Goal: Transaction & Acquisition: Purchase product/service

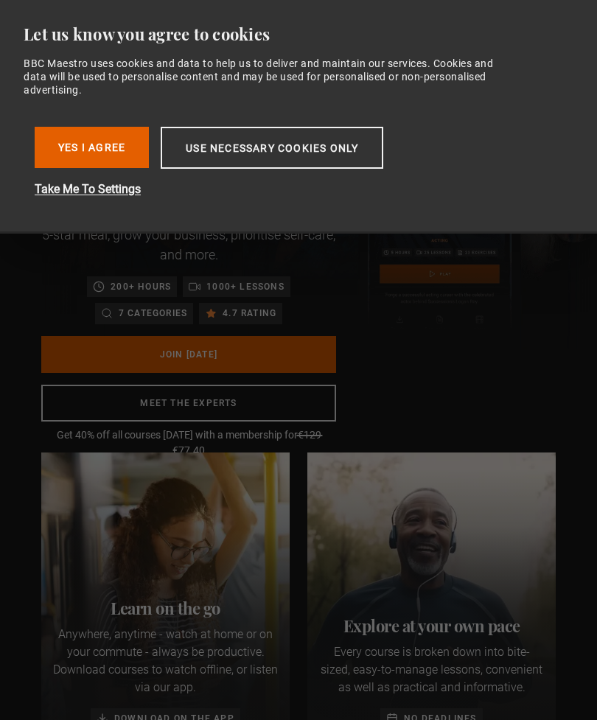
click at [302, 145] on button "Use necessary cookies only" at bounding box center [272, 148] width 223 height 42
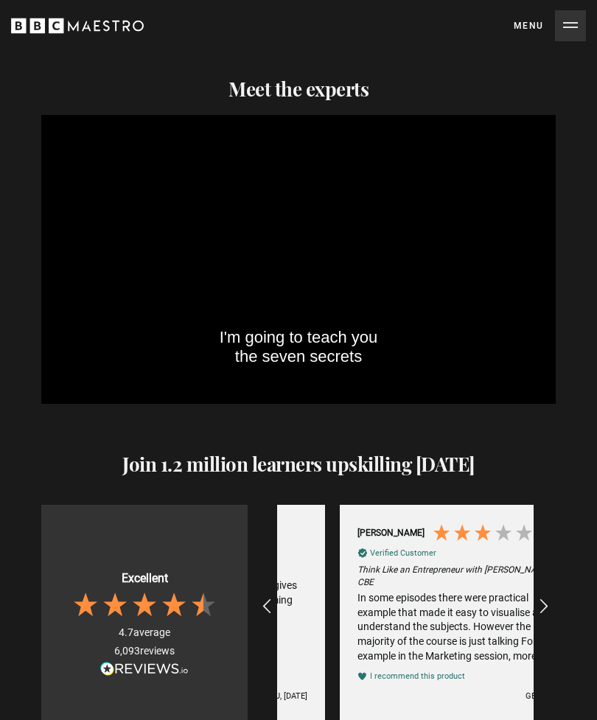
scroll to position [0, 2308]
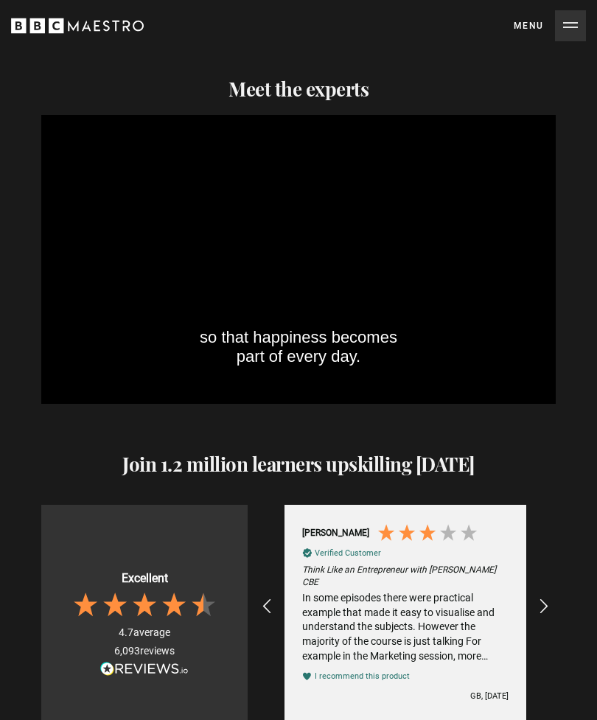
click at [577, 27] on button "Menu Close" at bounding box center [550, 25] width 72 height 31
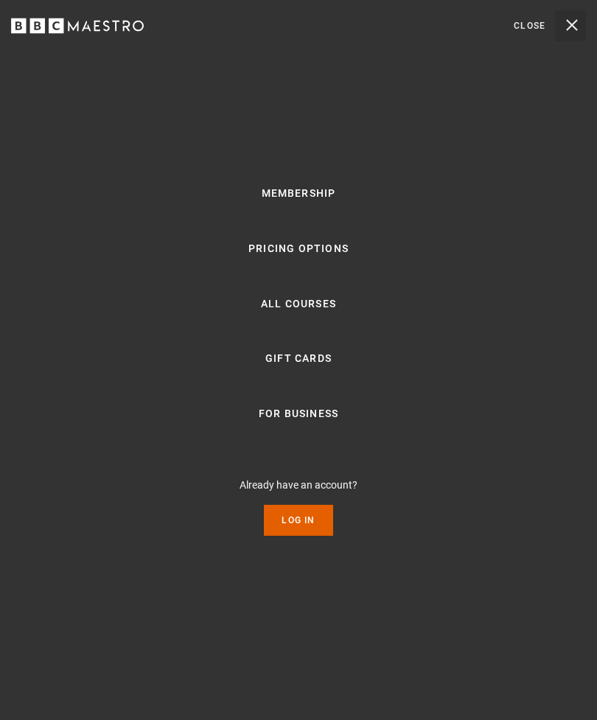
scroll to position [0, 2564]
click at [317, 313] on link "All Courses" at bounding box center [298, 304] width 75 height 18
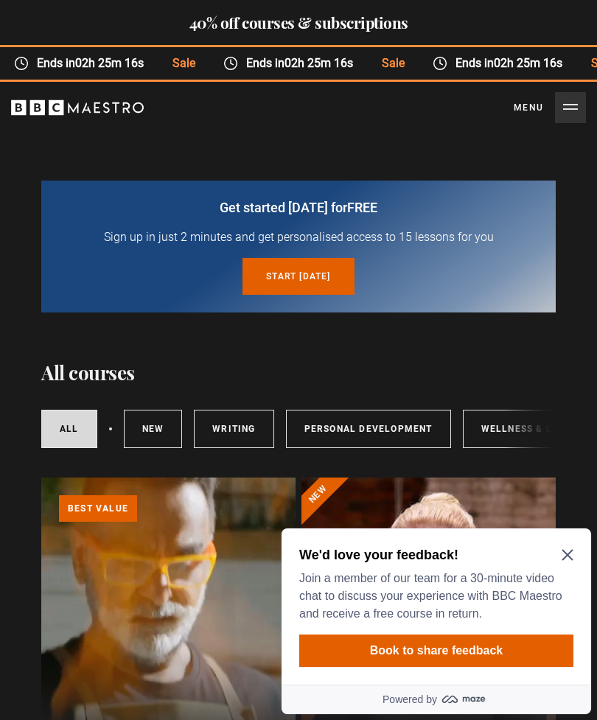
click at [563, 567] on div "We'd love your feedback! Join a member of our team for a 30-minute video chat t…" at bounding box center [433, 584] width 268 height 77
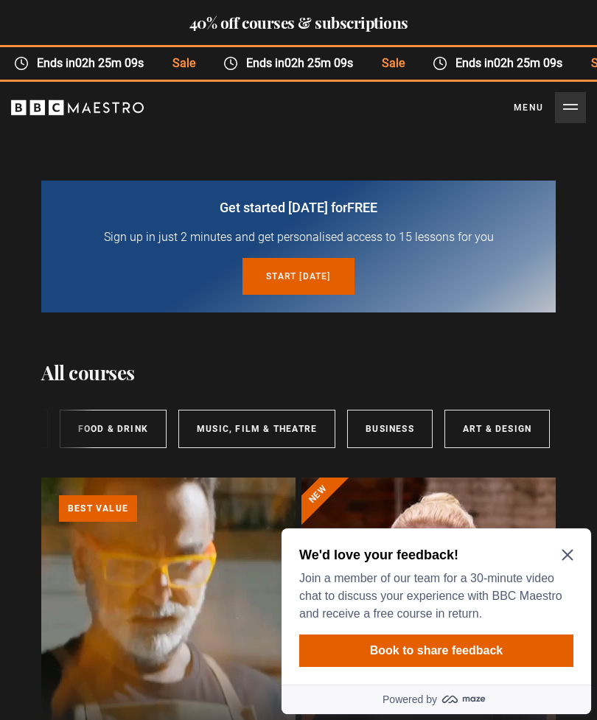
scroll to position [0, 568]
click at [562, 544] on div "We'd love your feedback! Join a member of our team for a 30-minute video chat t…" at bounding box center [435, 606] width 309 height 156
click at [573, 550] on icon "Close Maze Prompt" at bounding box center [567, 555] width 11 height 11
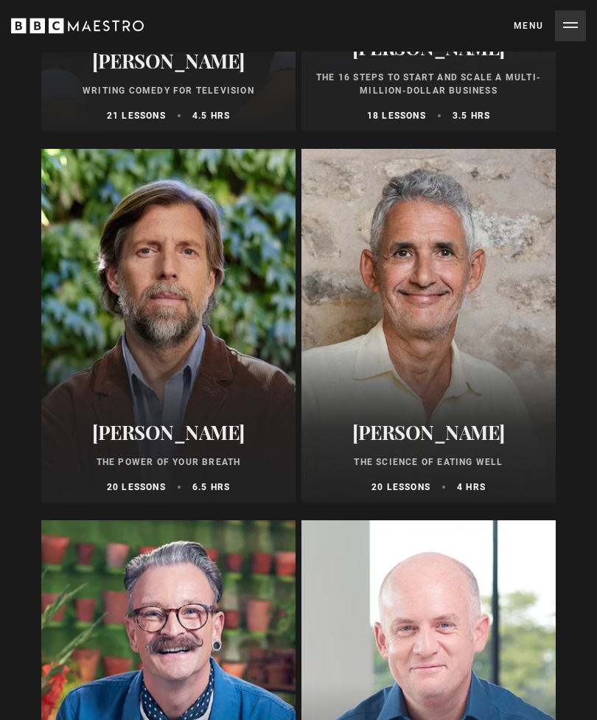
scroll to position [2916, 0]
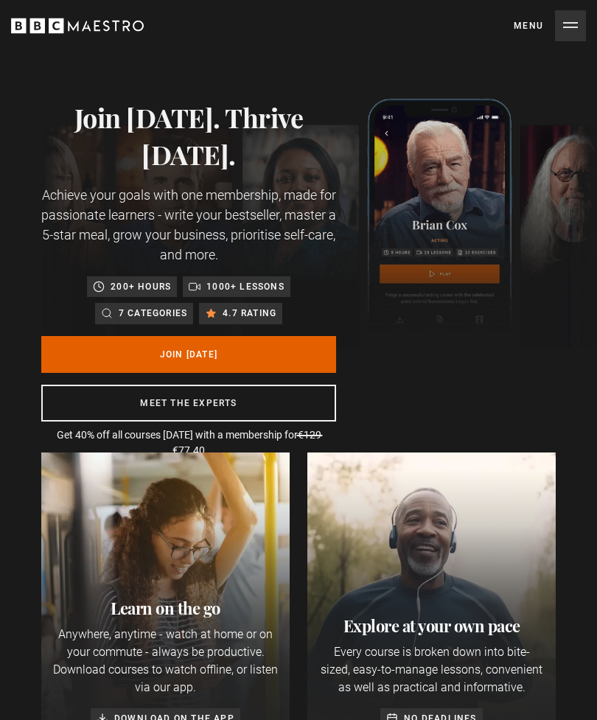
scroll to position [0, 1282]
click at [243, 351] on link "Join Today" at bounding box center [188, 354] width 295 height 37
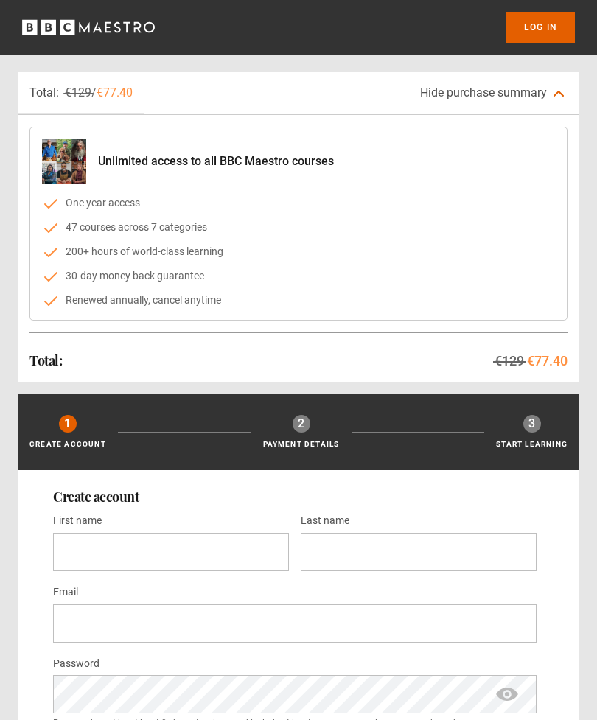
click at [556, 94] on icon at bounding box center [558, 93] width 9 height 4
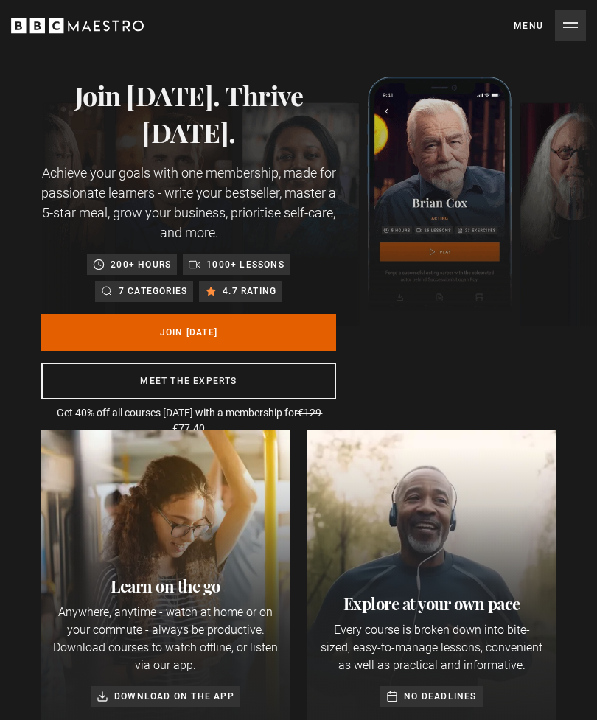
scroll to position [0, 513]
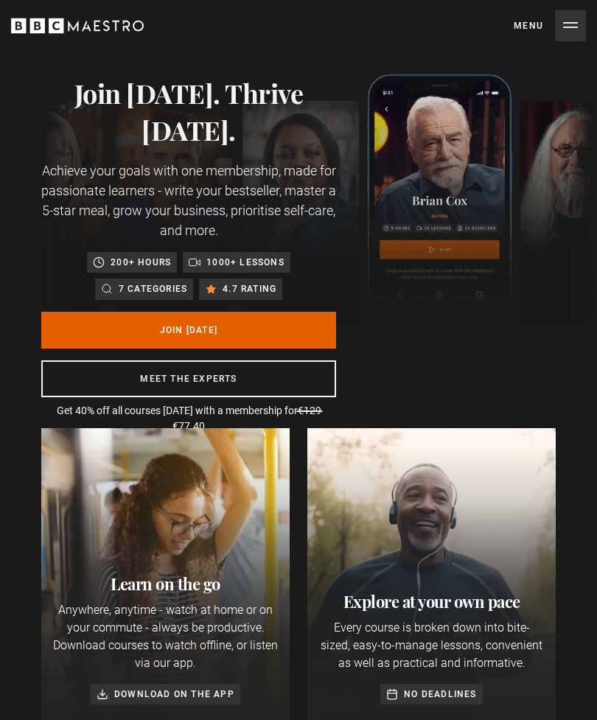
click at [575, 22] on button "Menu Close" at bounding box center [550, 25] width 72 height 31
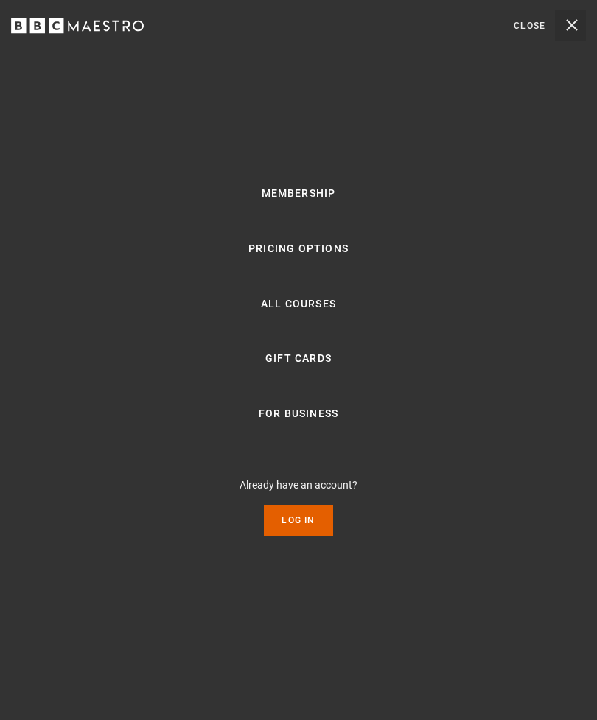
click at [321, 258] on link "Pricing Options" at bounding box center [298, 249] width 100 height 18
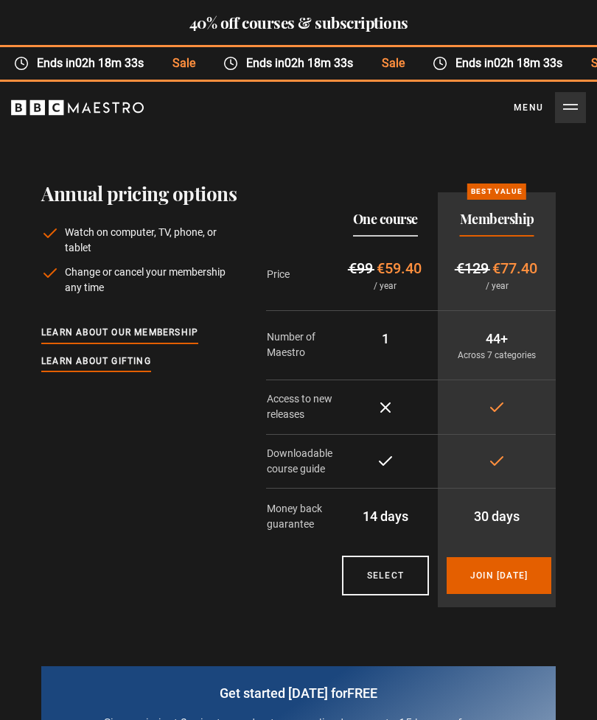
click at [182, 329] on link "Learn about our membership" at bounding box center [119, 333] width 157 height 16
click at [120, 365] on link "Learn about gifting" at bounding box center [96, 362] width 110 height 16
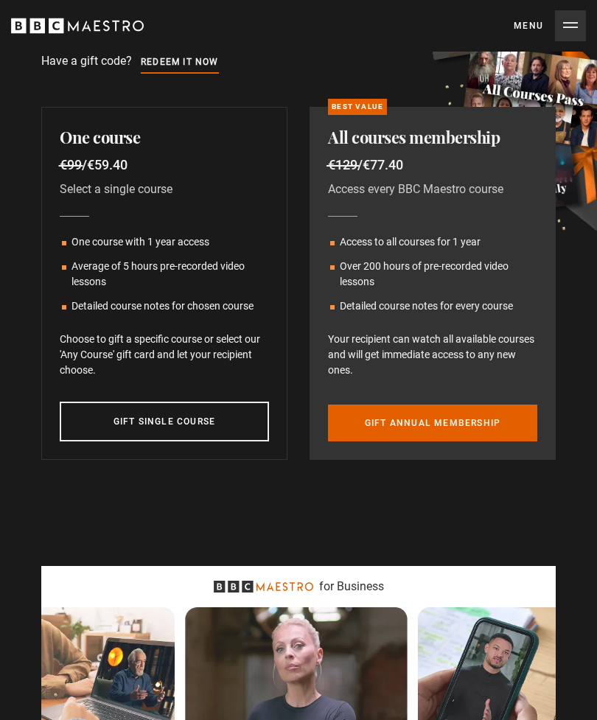
scroll to position [290, 0]
click at [457, 427] on link "Gift annual membership to BBC Maestro" at bounding box center [432, 423] width 209 height 37
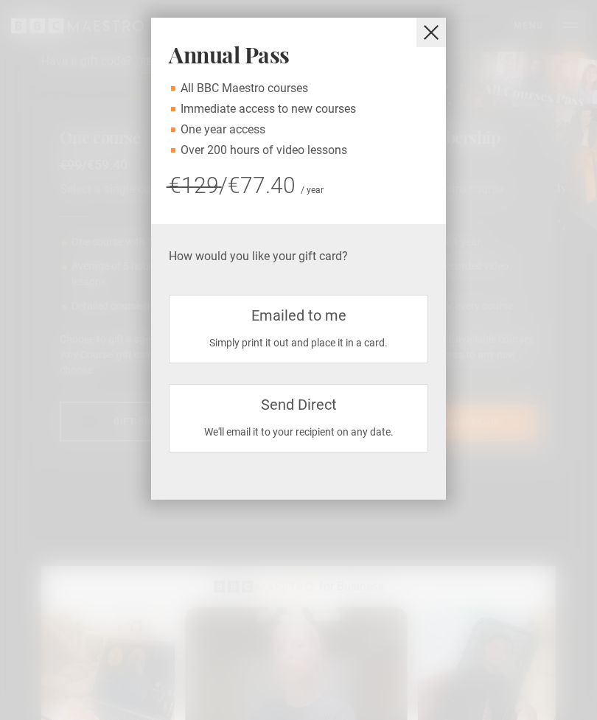
click at [324, 410] on div "Send Direct" at bounding box center [298, 404] width 234 height 22
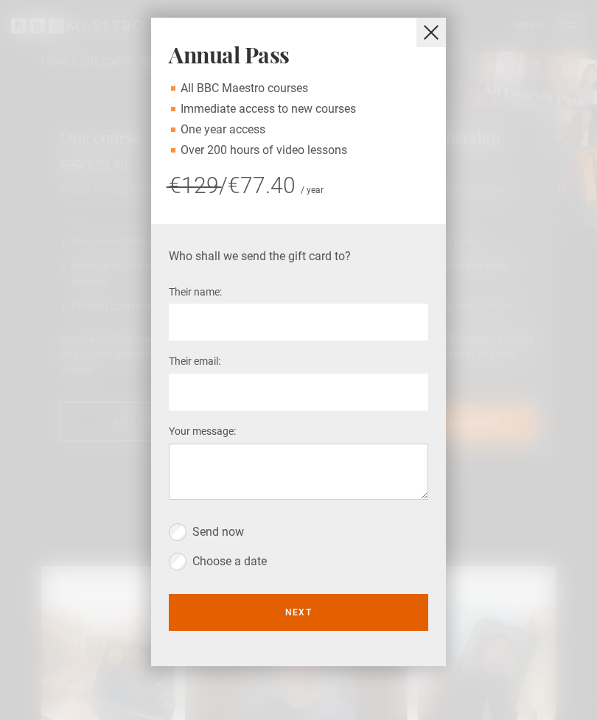
click at [295, 608] on button "Next" at bounding box center [298, 612] width 259 height 37
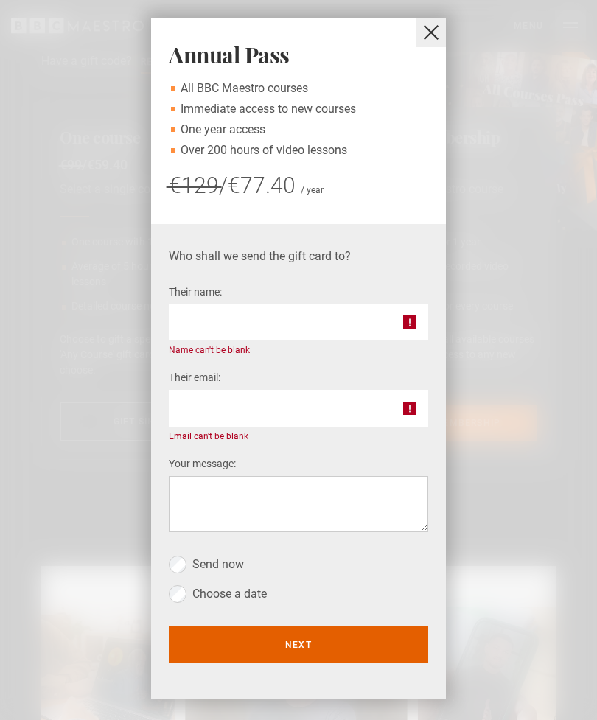
click at [441, 28] on button "close" at bounding box center [430, 32] width 29 height 29
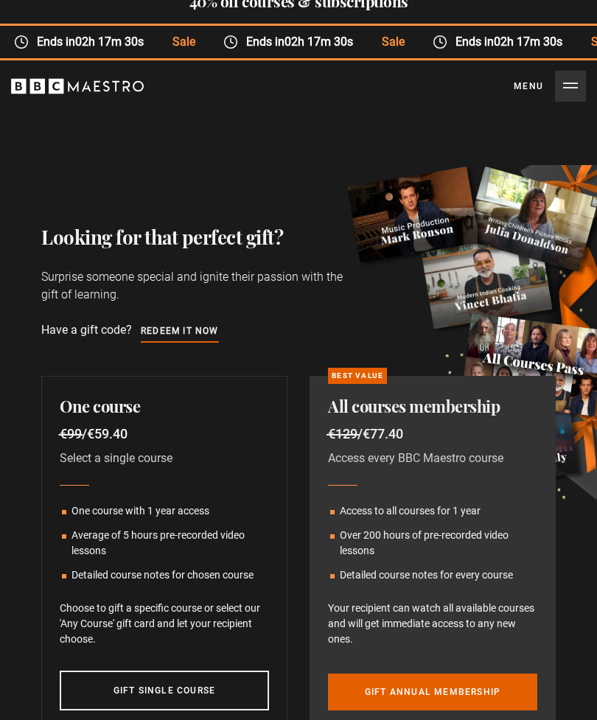
scroll to position [0, 0]
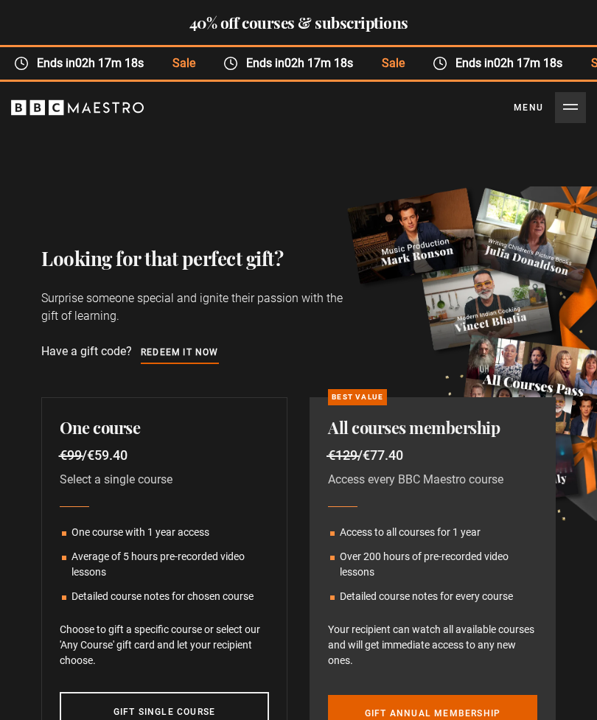
click at [291, 504] on div "One course €99 / €59.40 Select a single course One course with 1 year access Av…" at bounding box center [164, 573] width 268 height 353
click at [585, 111] on button "Menu Close" at bounding box center [550, 107] width 72 height 31
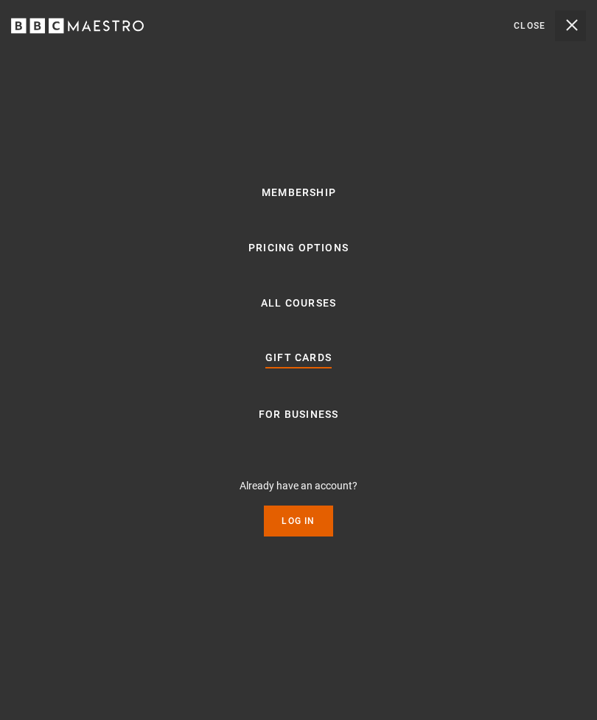
click at [582, 29] on button "Menu Close" at bounding box center [550, 25] width 72 height 31
